Goal: Transaction & Acquisition: Purchase product/service

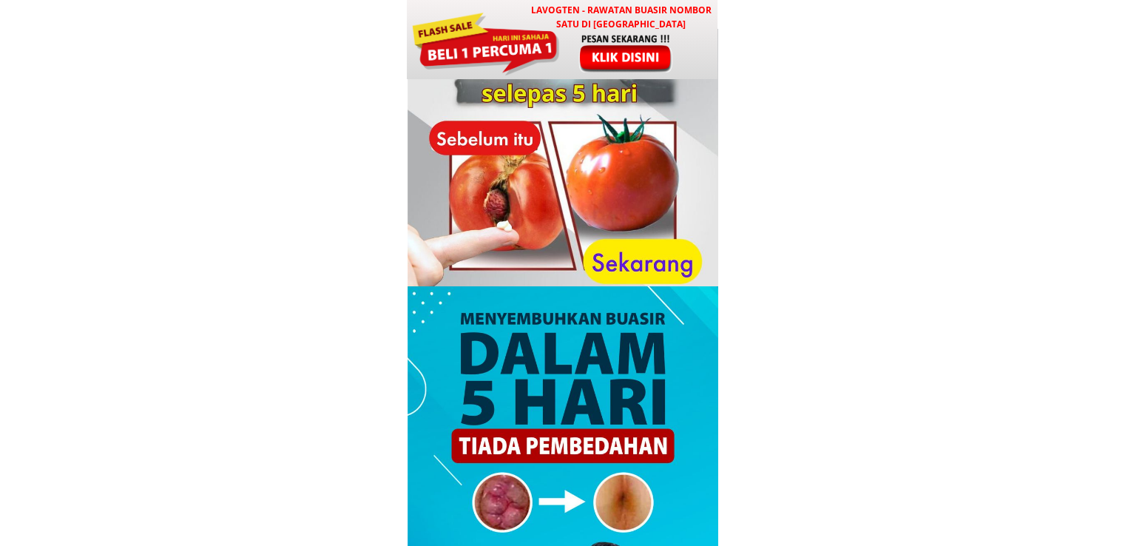
click at [573, 62] on div at bounding box center [626, 53] width 123 height 41
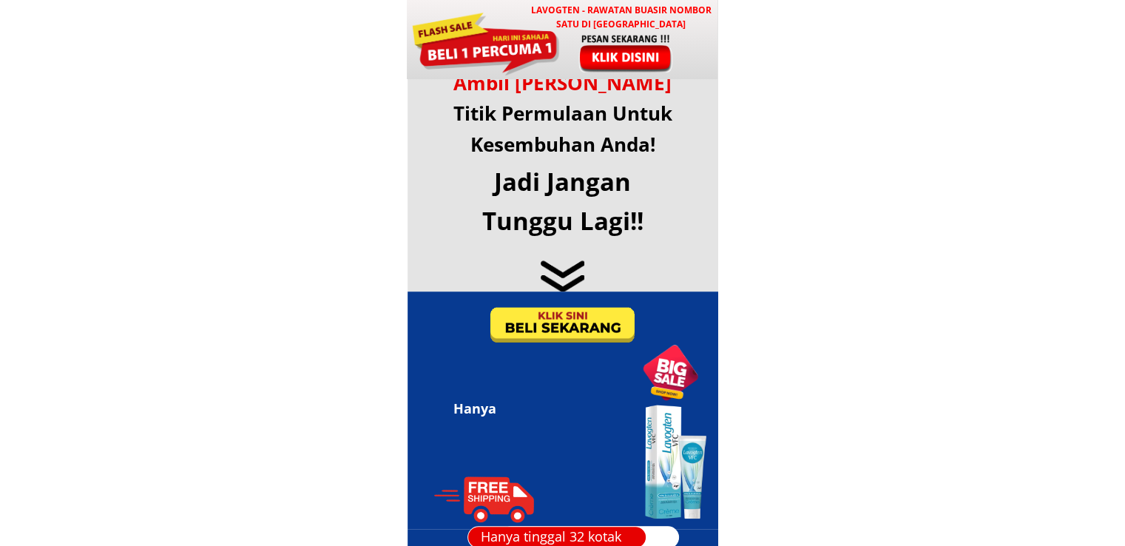
scroll to position [7135, 0]
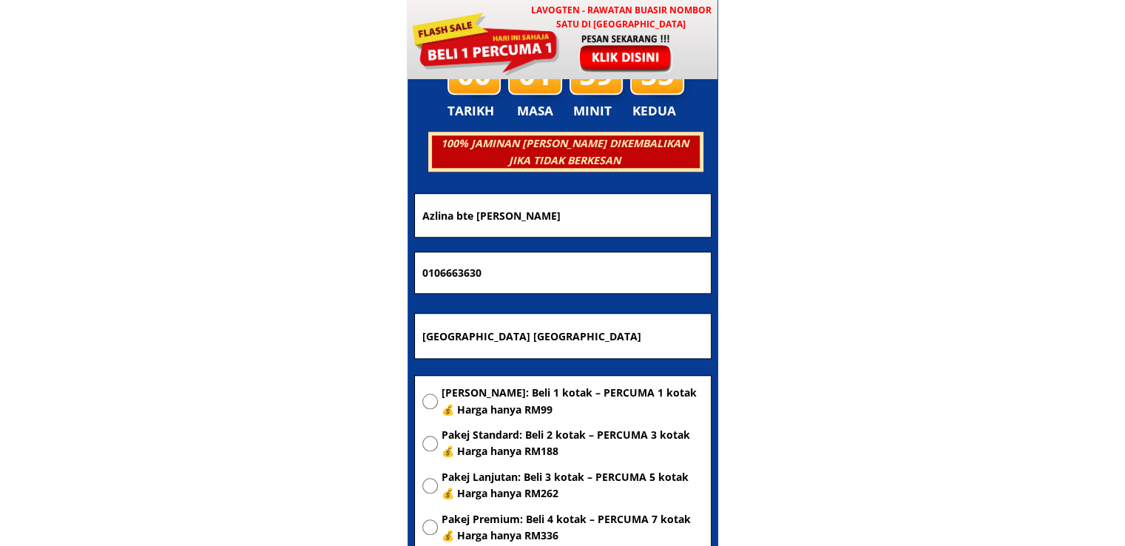
drag, startPoint x: 518, startPoint y: 214, endPoint x: 255, endPoint y: 208, distance: 263.5
click at [289, 214] on body "LAVOGTEN - Rawatan Buasir Nombor Satu di Malaysia Dengarkan pengalaman hebat pe…" at bounding box center [562, 424] width 1125 height 15118
paste input "Jewel"
type input "Jewel"
drag, startPoint x: 539, startPoint y: 265, endPoint x: 289, endPoint y: 258, distance: 249.5
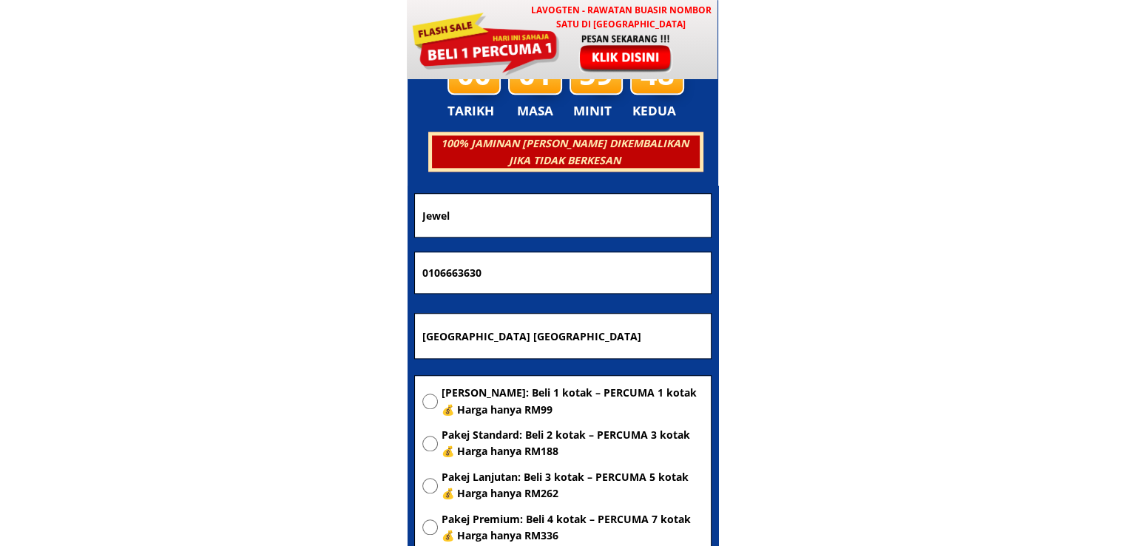
click at [360, 258] on body "LAVOGTEN - Rawatan Buasir Nombor Satu di Malaysia Dengarkan pengalaman hebat pe…" at bounding box center [562, 424] width 1125 height 15118
paste input "60 11-1214 2317"
click at [480, 271] on input "60 11-1214 2317" at bounding box center [563, 272] width 289 height 41
click at [454, 274] on input "60 11-12142317" at bounding box center [563, 272] width 289 height 41
click at [437, 276] on input "60 1112142317" at bounding box center [563, 272] width 289 height 41
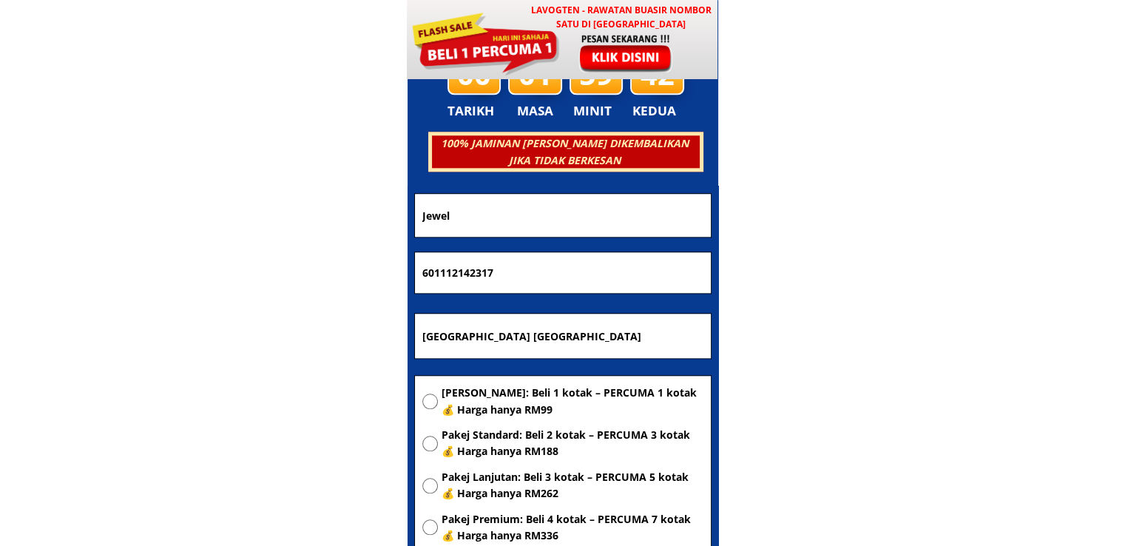
click at [427, 275] on input "601112142317" at bounding box center [563, 272] width 289 height 41
type input "01112142317"
click at [527, 335] on input "Uncle bob centre point kota kinabalu sabah" at bounding box center [563, 336] width 289 height 44
paste input "[GEOGRAPHIC_DATA]"
type input "[GEOGRAPHIC_DATA]"
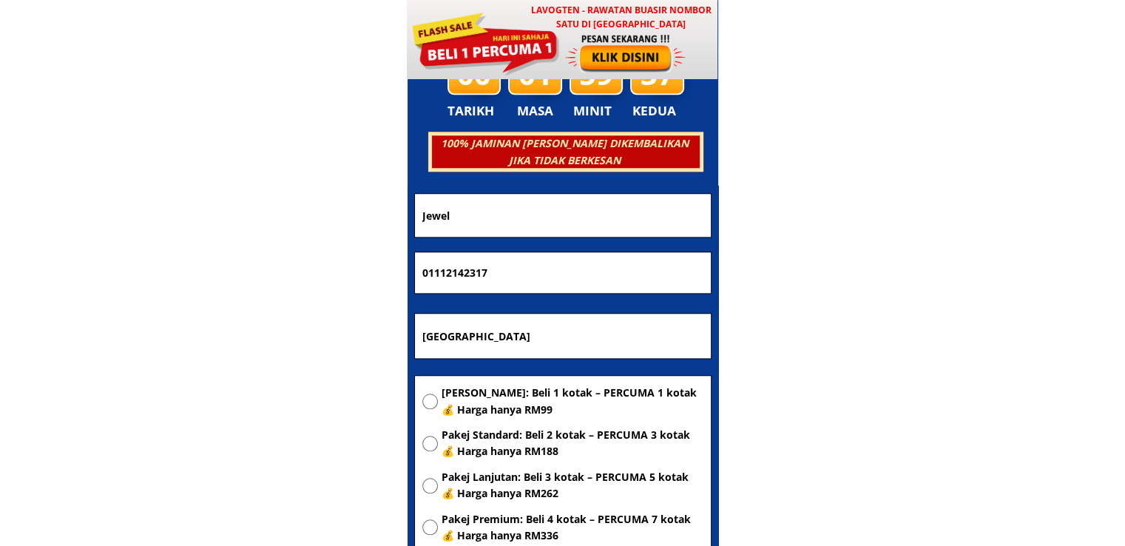
click at [514, 406] on span "[PERSON_NAME]: Beli 1 kotak – PERCUMA 1 kotak 💰 Harga hanya RM99" at bounding box center [573, 401] width 262 height 33
radio input "true"
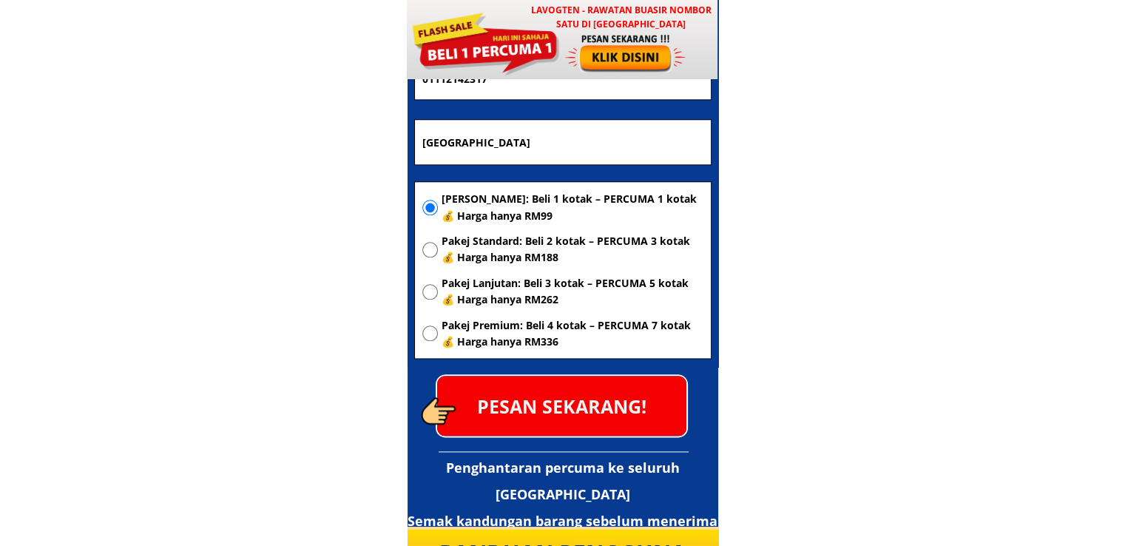
scroll to position [7357, 0]
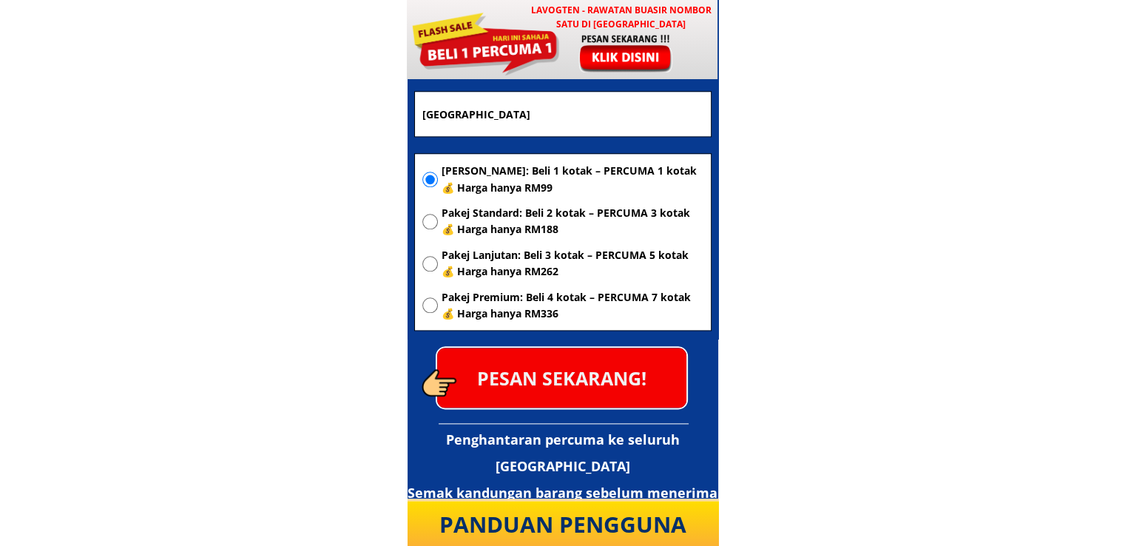
click at [591, 377] on p "PESAN SEKARANG!" at bounding box center [561, 378] width 249 height 60
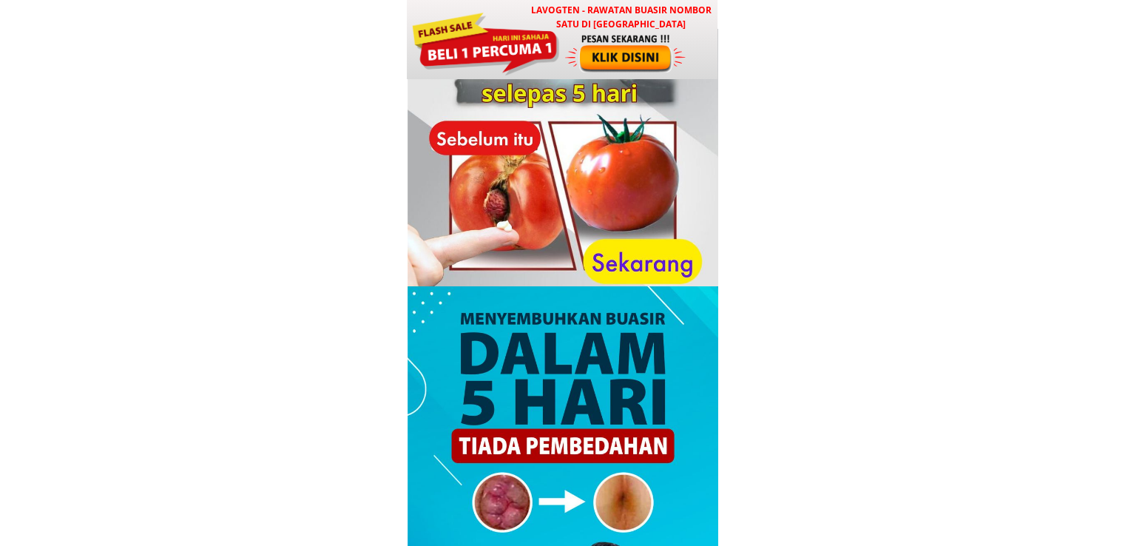
click at [556, 39] on div at bounding box center [485, 42] width 149 height 67
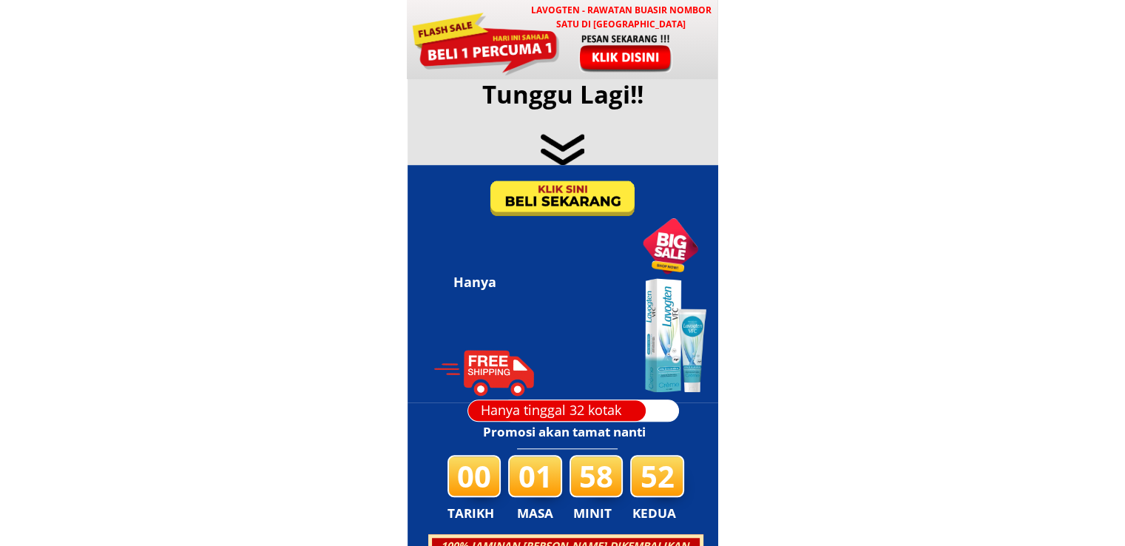
scroll to position [7135, 0]
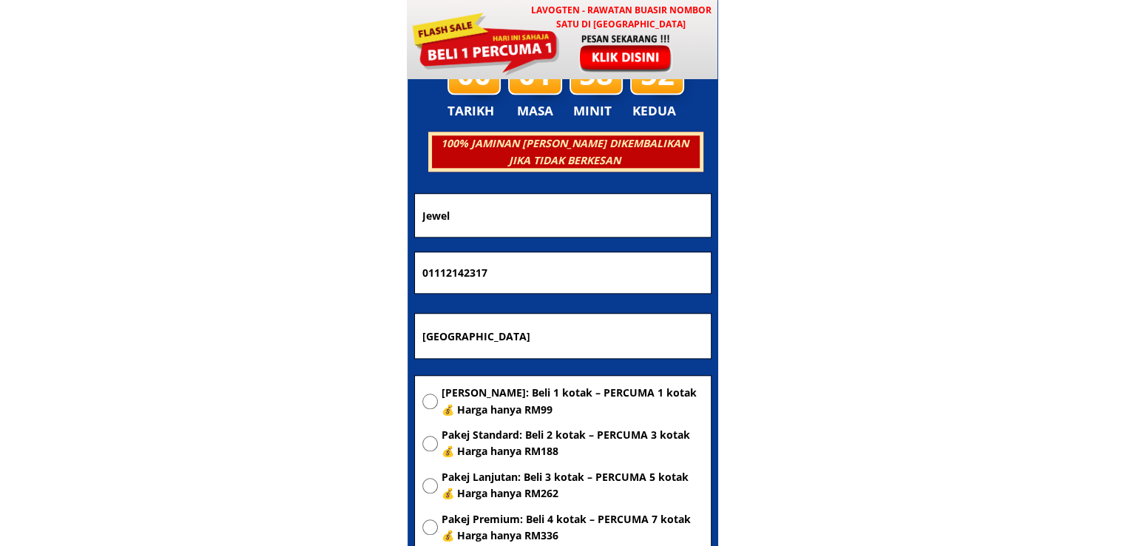
drag, startPoint x: 521, startPoint y: 210, endPoint x: 272, endPoint y: 219, distance: 248.8
click at [320, 218] on body "LAVOGTEN - Rawatan Buasir Nombor Satu di [GEOGRAPHIC_DATA] Dengarkan pengalaman…" at bounding box center [562, 424] width 1125 height 15118
paste input "[PERSON_NAME]"
type input "[PERSON_NAME]"
drag, startPoint x: 533, startPoint y: 275, endPoint x: 203, endPoint y: 267, distance: 330.1
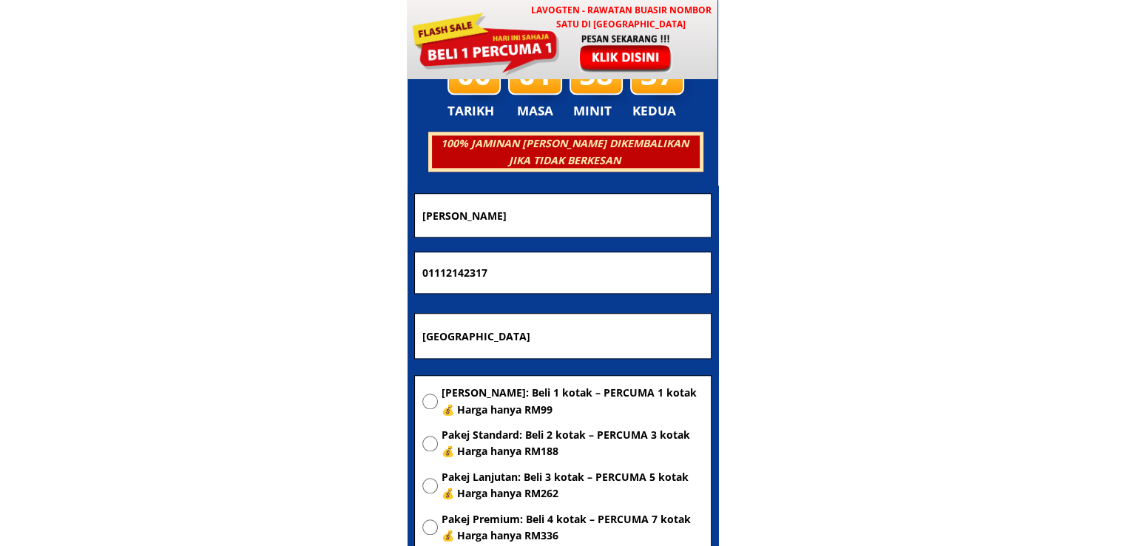
click at [215, 266] on body "LAVOGTEN - Rawatan Buasir Nombor Satu di [GEOGRAPHIC_DATA] Dengarkan pengalaman…" at bounding box center [562, 424] width 1125 height 15118
paste input "97227379"
type input "0197227379"
click at [491, 394] on span "[PERSON_NAME]: Beli 1 kotak – PERCUMA 1 kotak 💰 Harga hanya RM99" at bounding box center [573, 401] width 262 height 33
radio input "true"
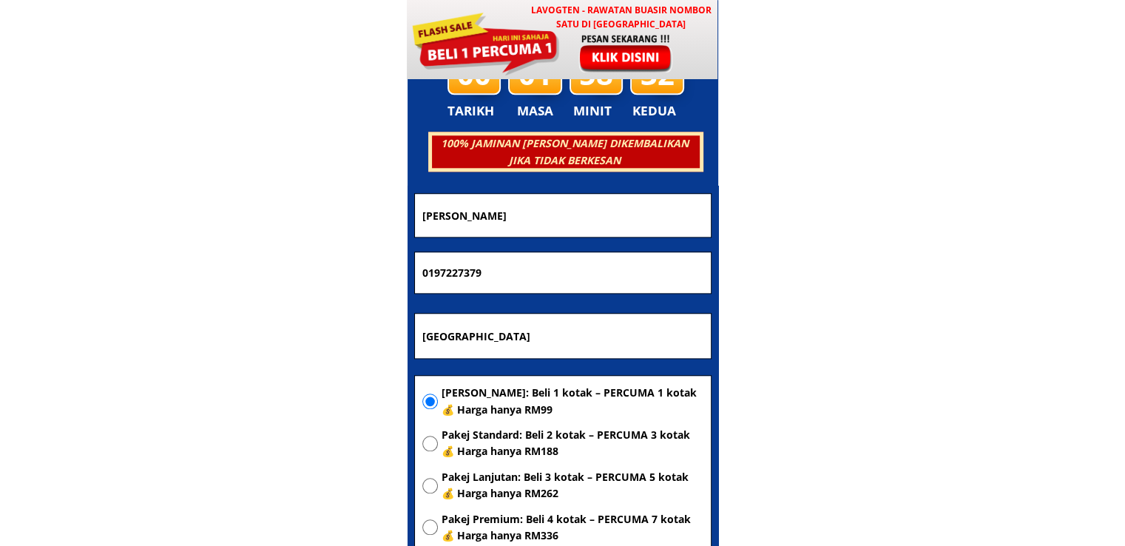
scroll to position [7357, 0]
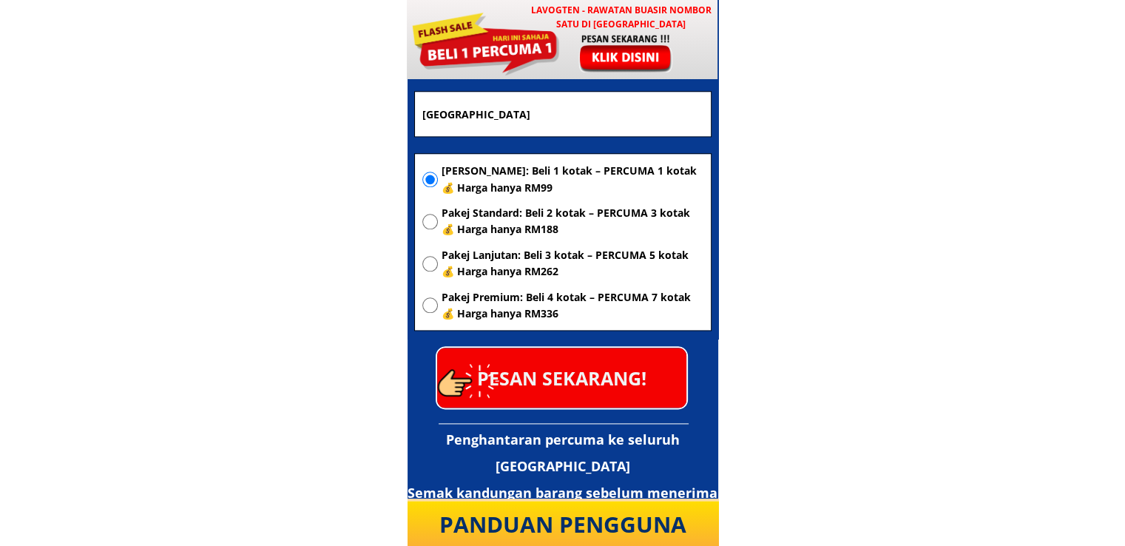
click at [556, 409] on div "Penghantaran percuma ke seluruh [GEOGRAPHIC_DATA] Semak kandungan barang sebelu…" at bounding box center [563, 127] width 311 height 704
click at [582, 385] on p "PESAN SEKARANG!" at bounding box center [561, 378] width 249 height 60
